Goal: Check status: Check status

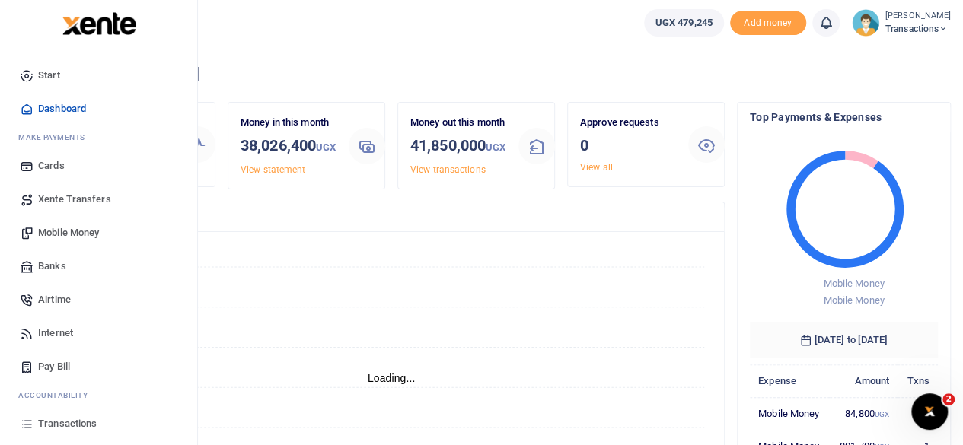
click at [59, 422] on span "Transactions" at bounding box center [67, 423] width 59 height 15
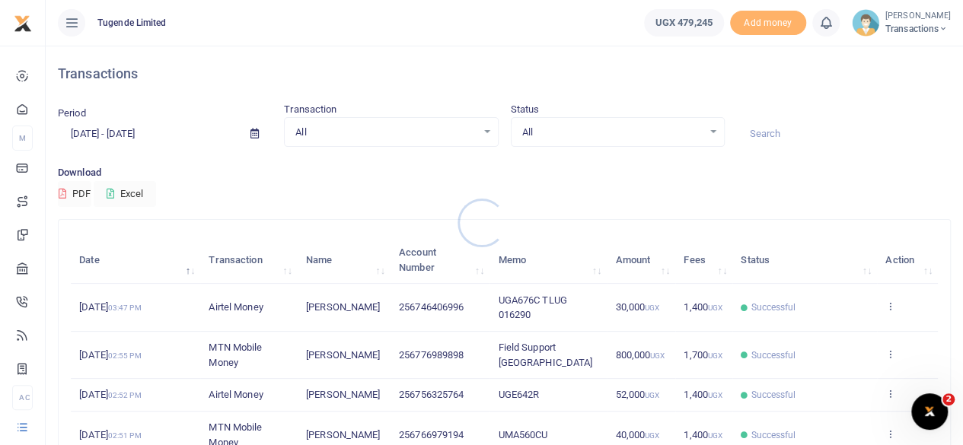
click at [762, 129] on div at bounding box center [481, 222] width 963 height 445
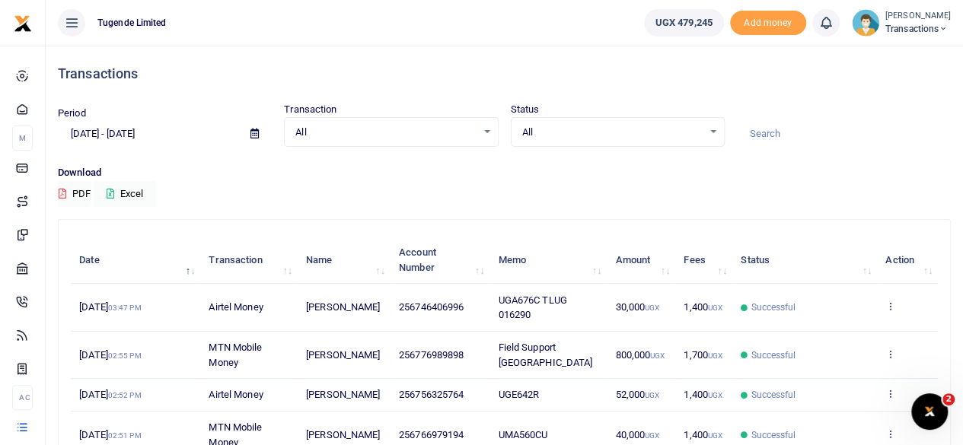
click at [762, 129] on input at bounding box center [844, 134] width 214 height 26
paste input "UGA590Q"
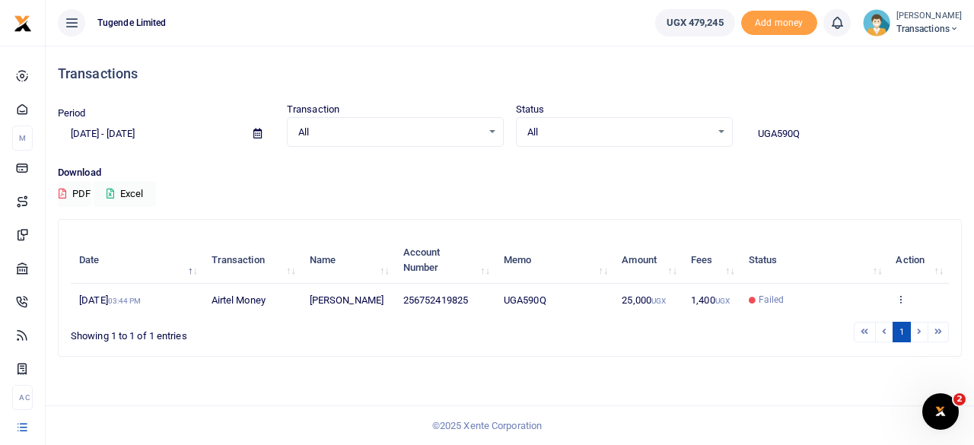
type input "UGA590Q"
